Goal: Book appointment/travel/reservation

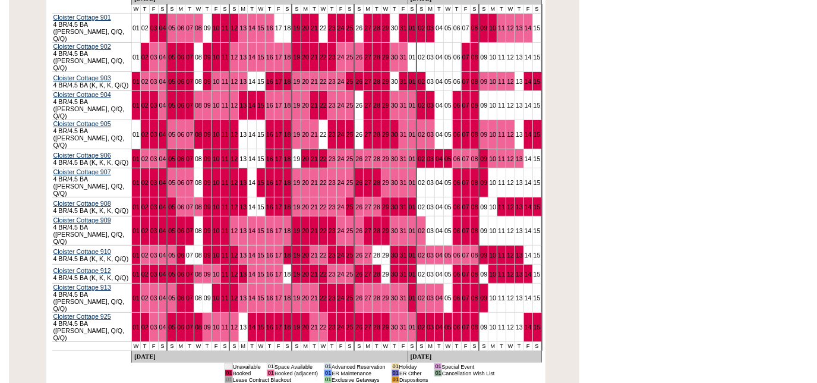
scroll to position [158, 0]
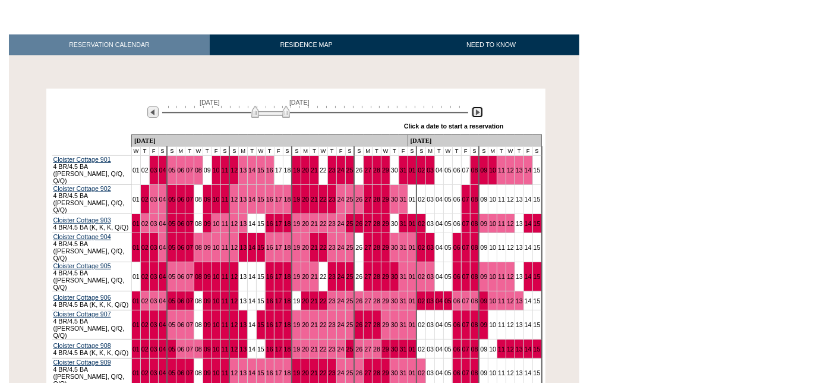
click at [482, 109] on img at bounding box center [477, 111] width 11 height 11
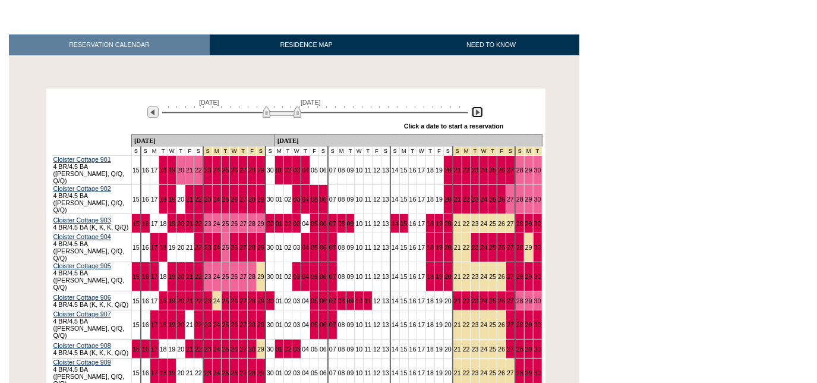
scroll to position [322, 0]
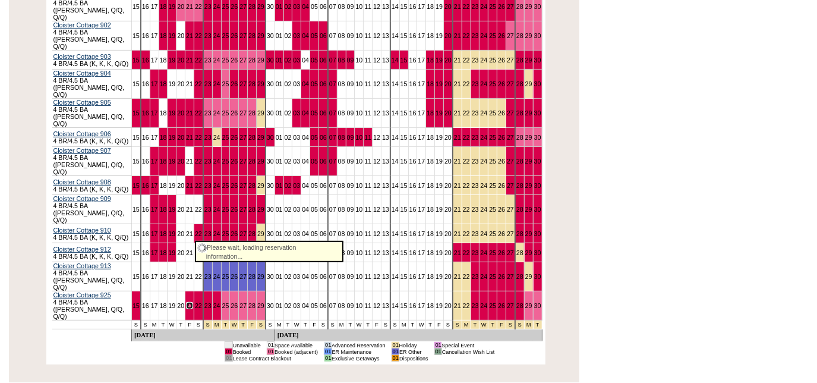
click at [188, 302] on link "21" at bounding box center [189, 305] width 7 height 7
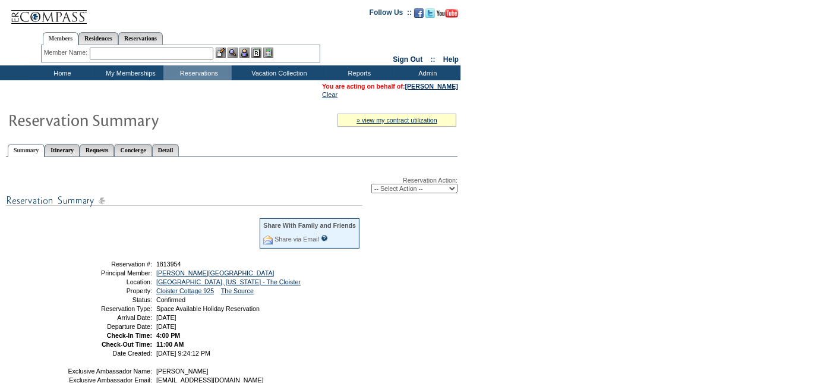
click at [414, 186] on select "-- Select Action -- Modify Reservation Dates Modify Reservation Cost Modify Occ…" at bounding box center [415, 189] width 86 height 10
select select "CancelRes"
click at [372, 184] on select "-- Select Action -- Modify Reservation Dates Modify Reservation Cost Modify Occ…" at bounding box center [415, 189] width 86 height 10
